Goal: Book appointment/travel/reservation

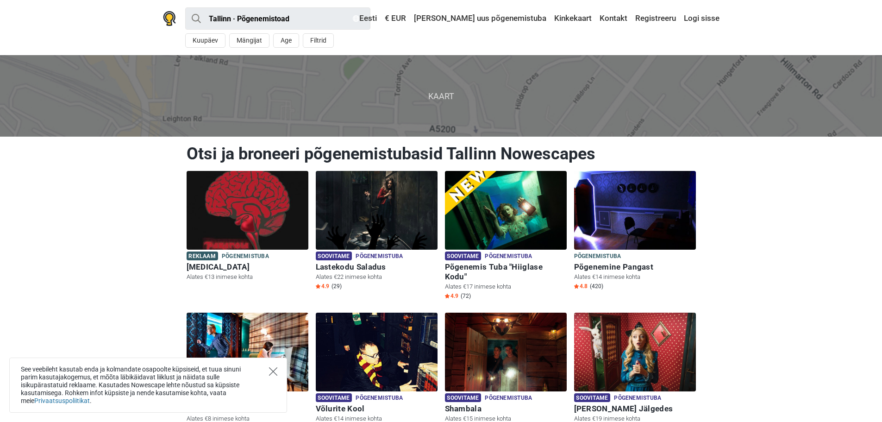
click at [274, 372] on icon "Close" at bounding box center [273, 371] width 8 height 8
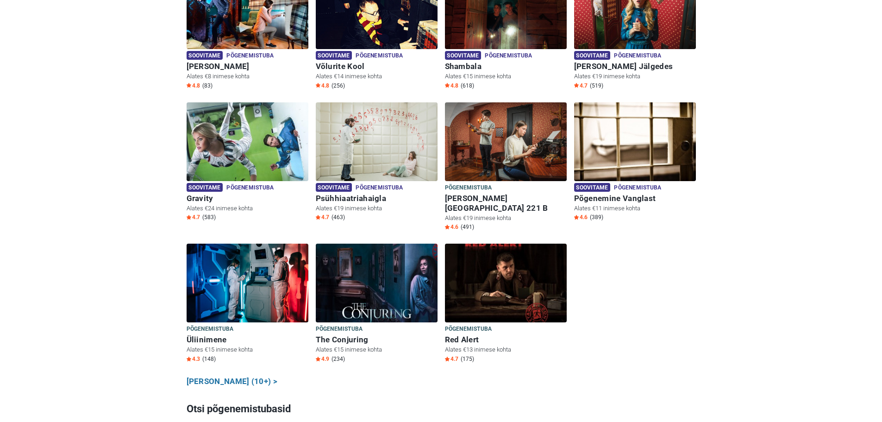
scroll to position [370, 0]
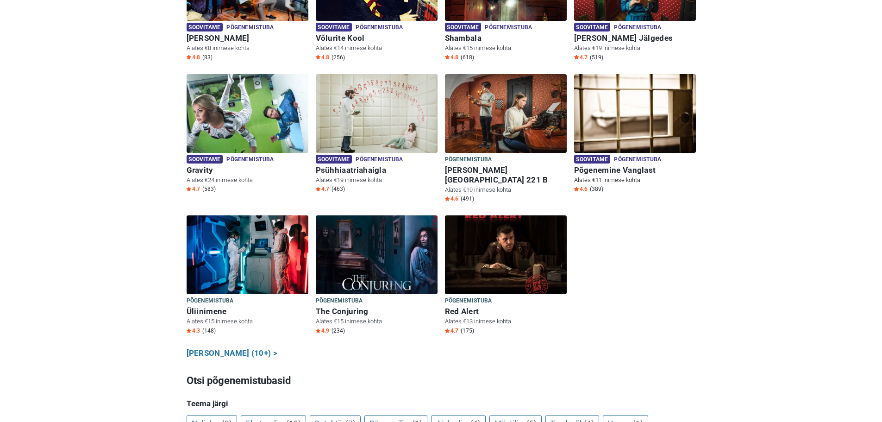
click at [628, 165] on h6 "Põgenemine Vanglast" at bounding box center [635, 170] width 122 height 10
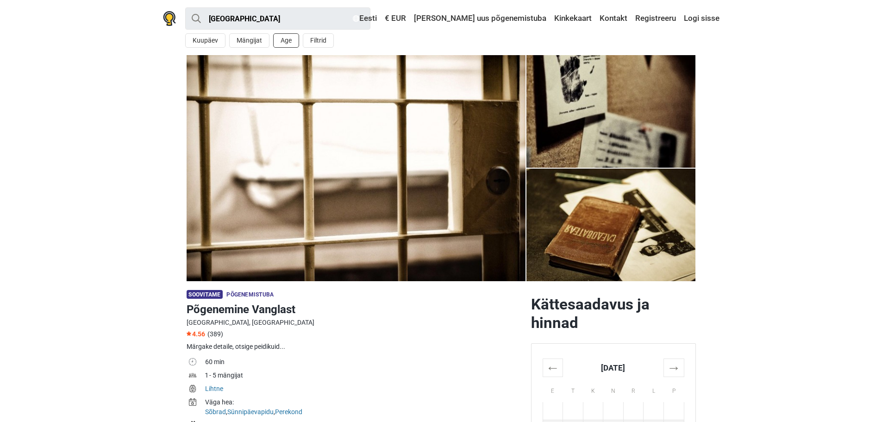
click at [288, 37] on button "Age" at bounding box center [286, 40] width 26 height 14
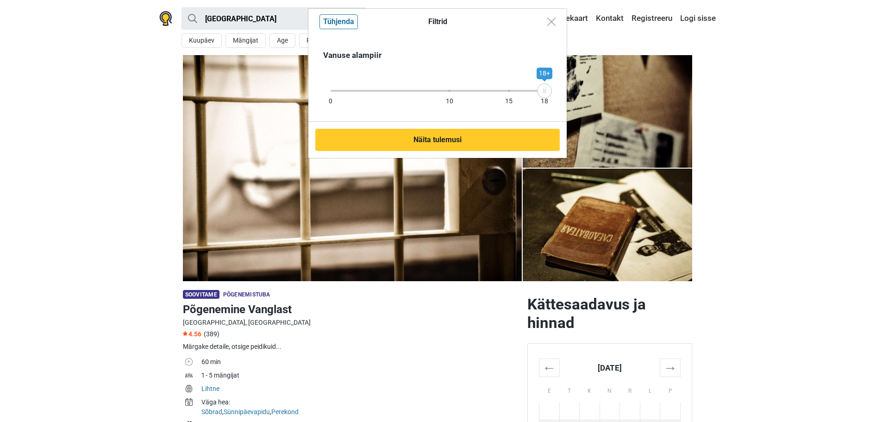
click at [478, 92] on div "0 10 15 18 18+" at bounding box center [438, 91] width 214 height 8
click at [483, 90] on div at bounding box center [508, 91] width 71 height 2
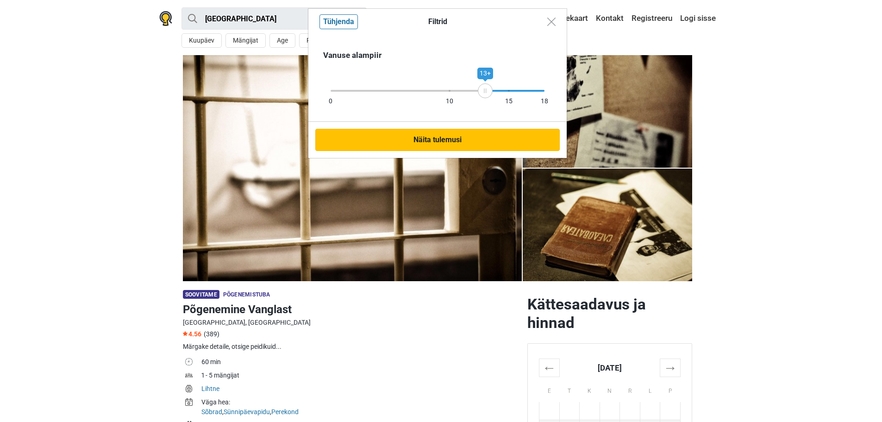
click at [457, 137] on button "Näita tulemusi" at bounding box center [437, 140] width 244 height 22
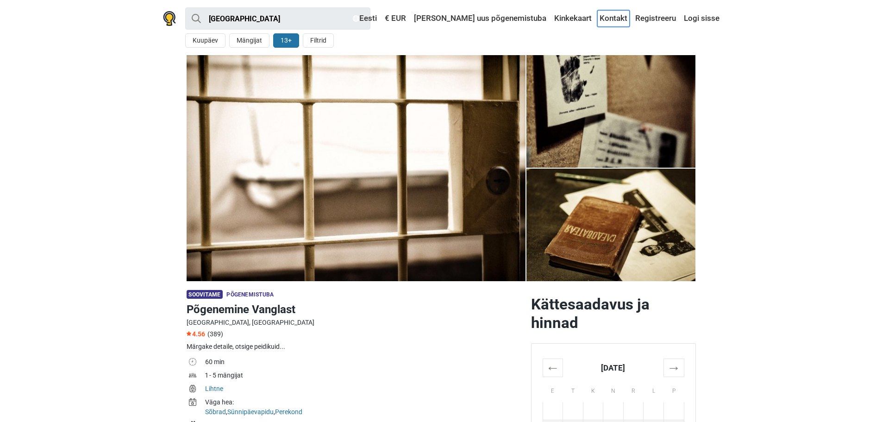
click at [614, 17] on link "Kontakt" at bounding box center [613, 18] width 32 height 17
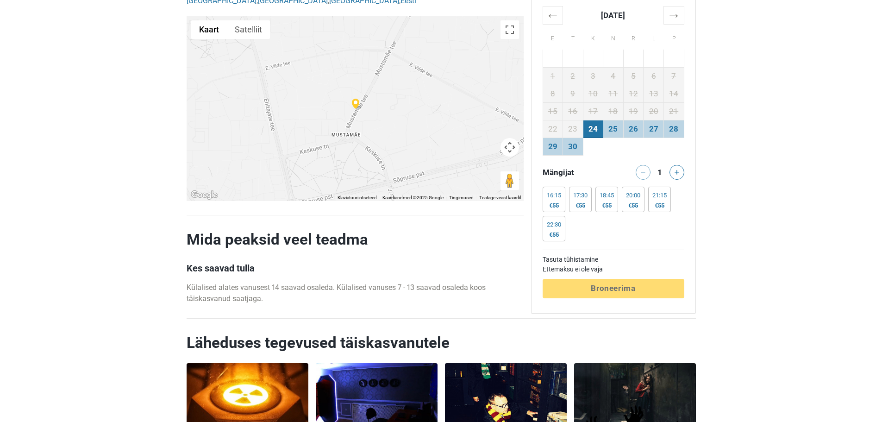
scroll to position [1991, 0]
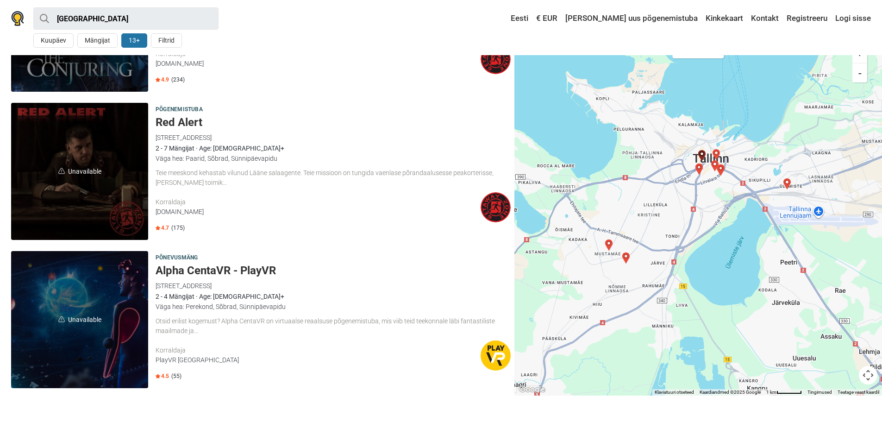
scroll to position [2049, 0]
